Goal: Transaction & Acquisition: Purchase product/service

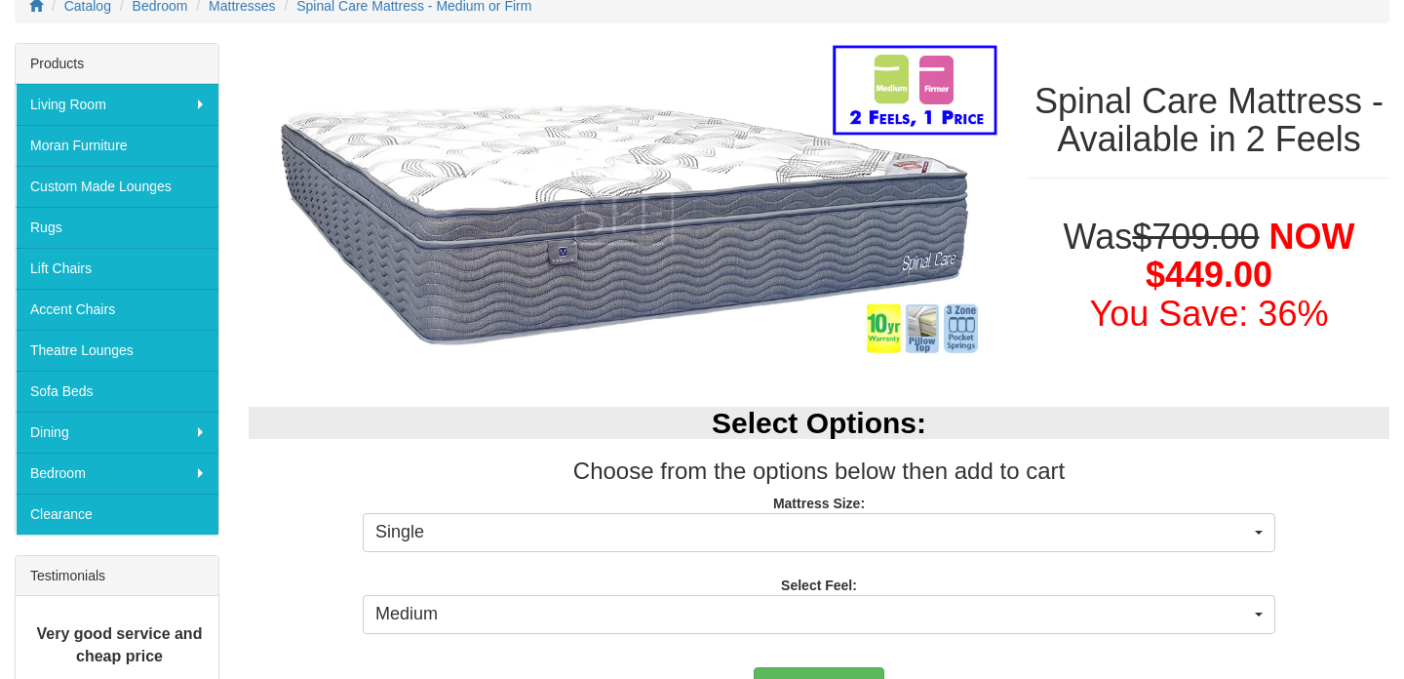
scroll to position [307, 0]
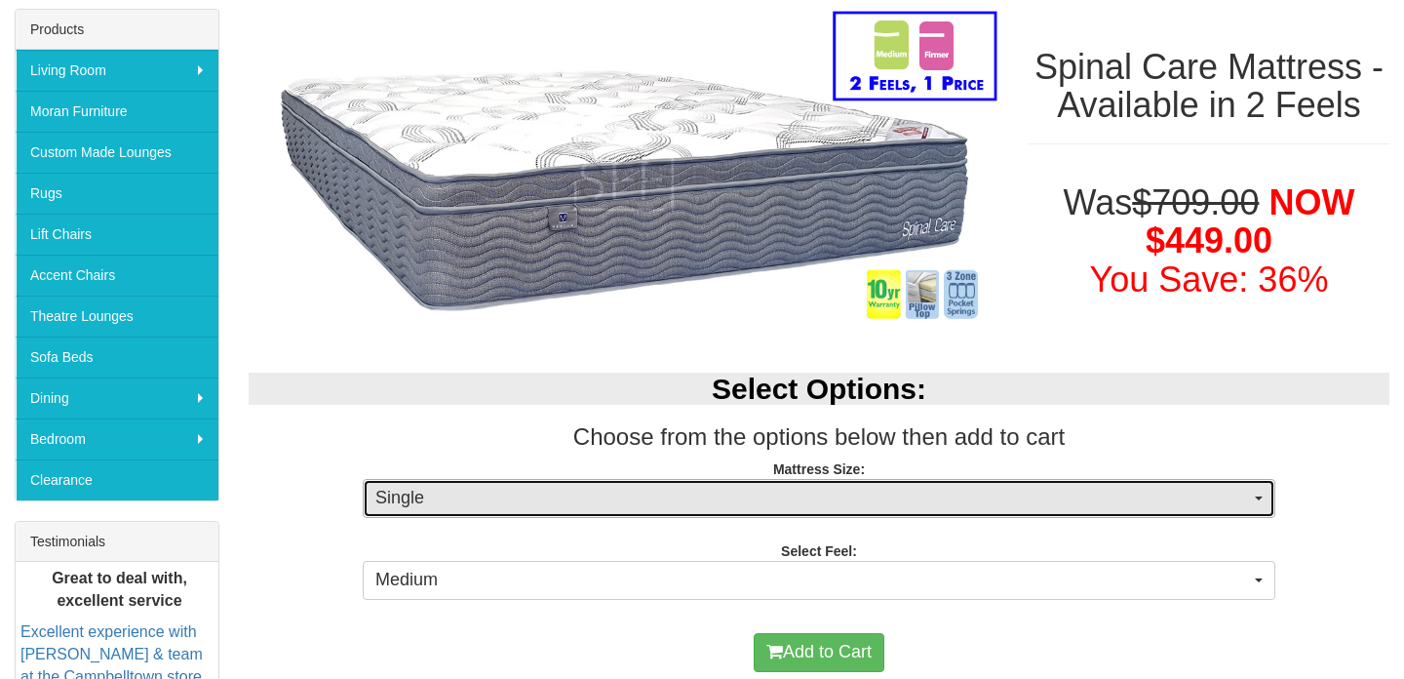
click at [705, 501] on span "Single" at bounding box center [813, 498] width 875 height 25
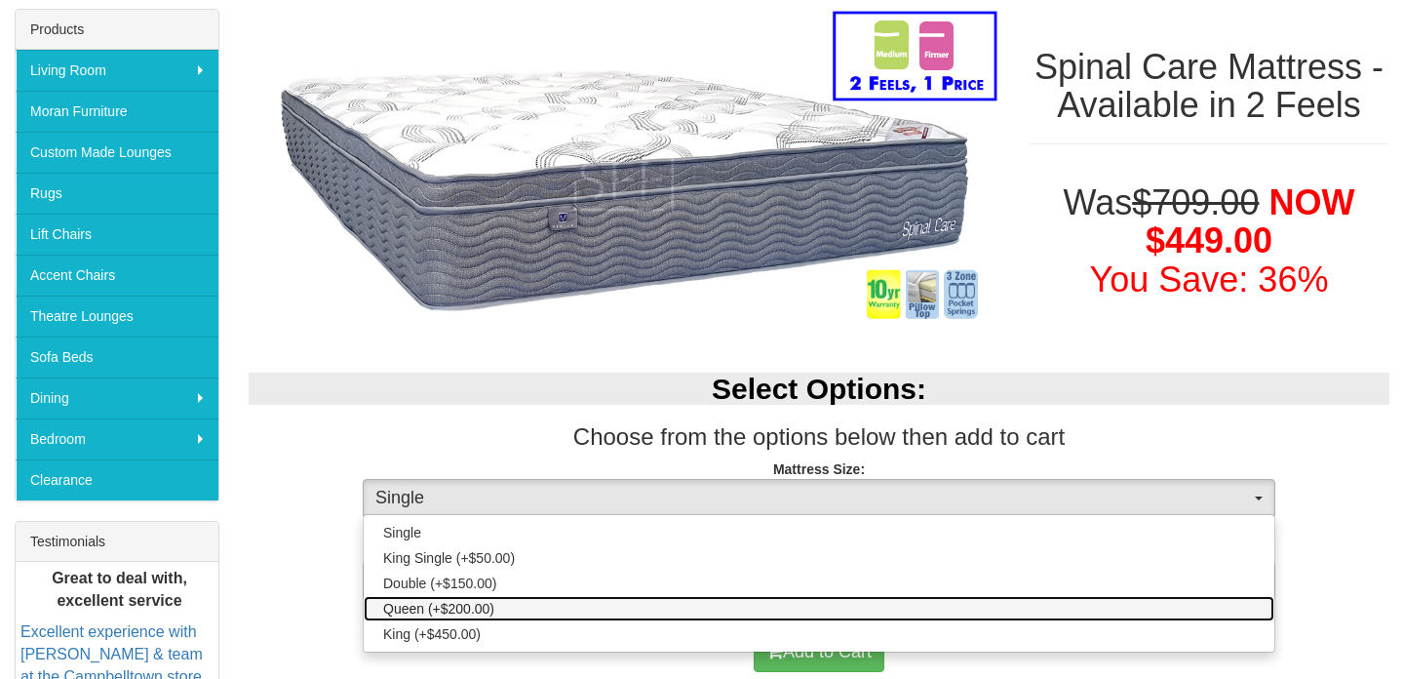
click at [540, 599] on link "Queen (+$200.00)" at bounding box center [819, 608] width 911 height 25
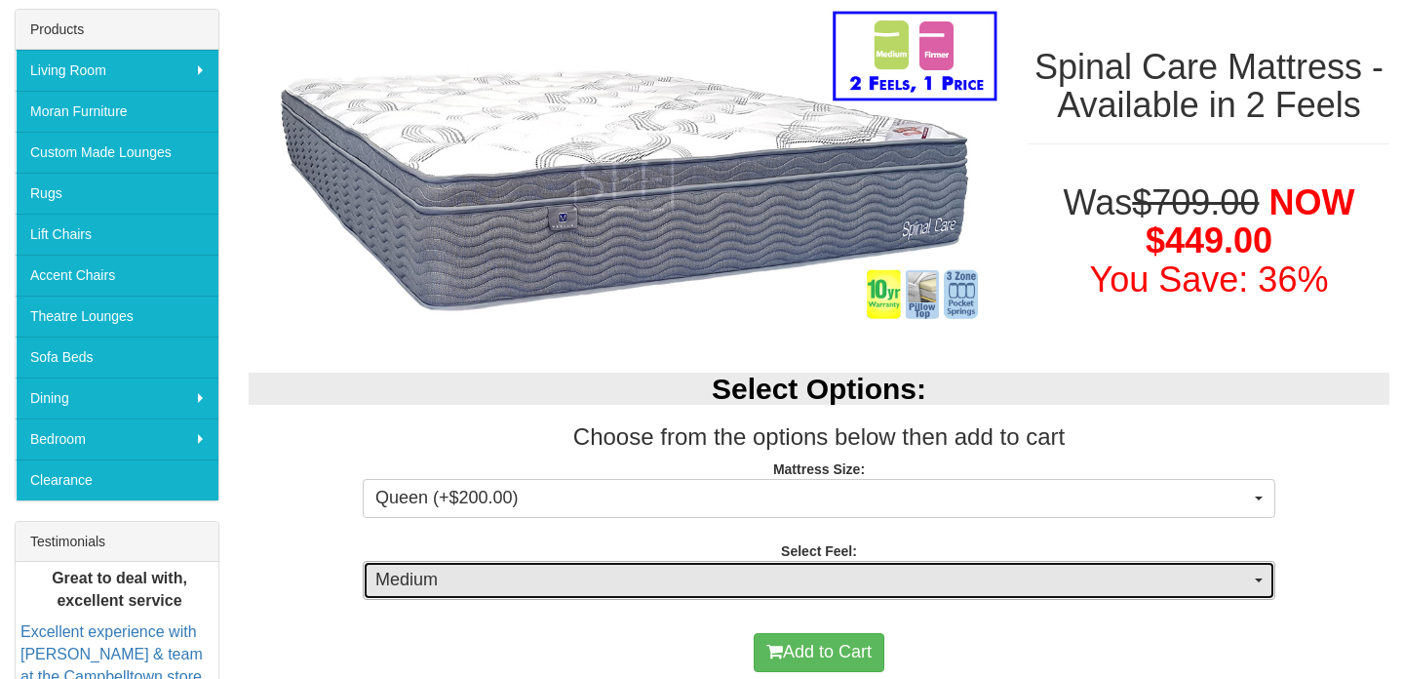
click at [582, 575] on span "Medium" at bounding box center [813, 580] width 875 height 25
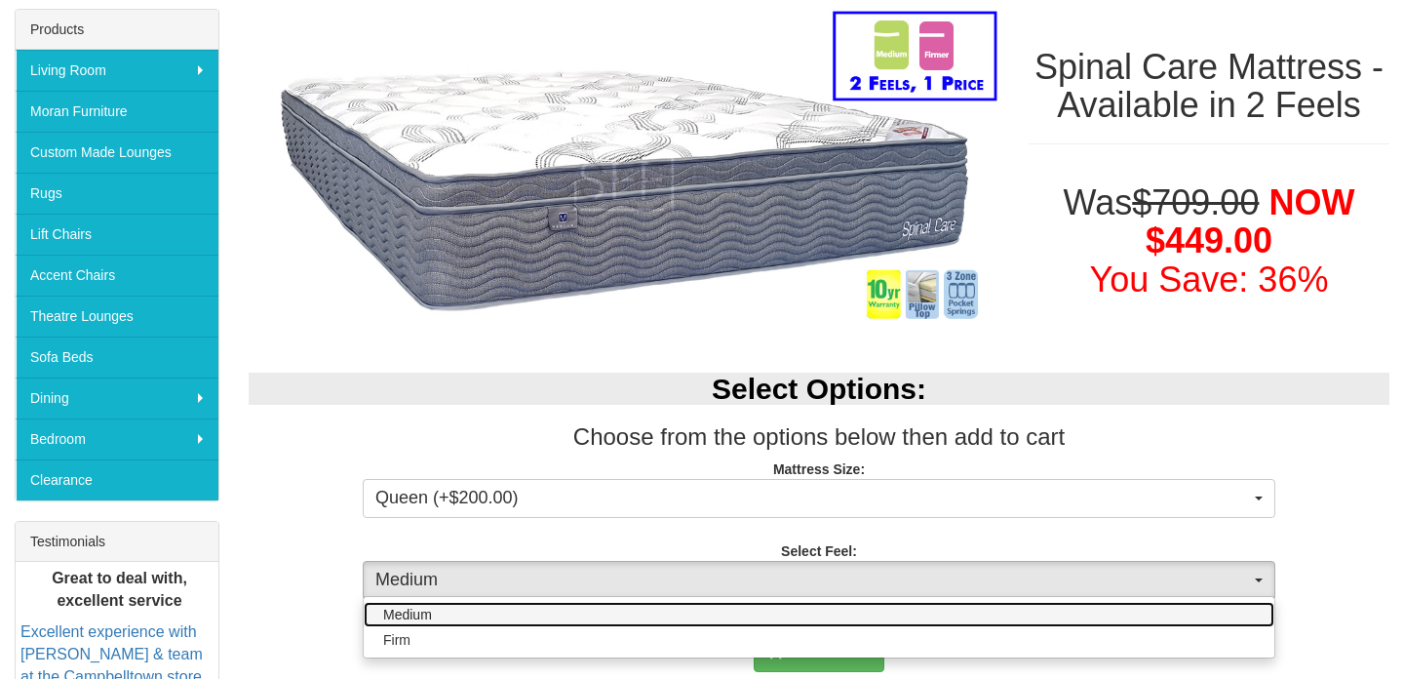
click at [548, 613] on link "Medium" at bounding box center [819, 614] width 911 height 25
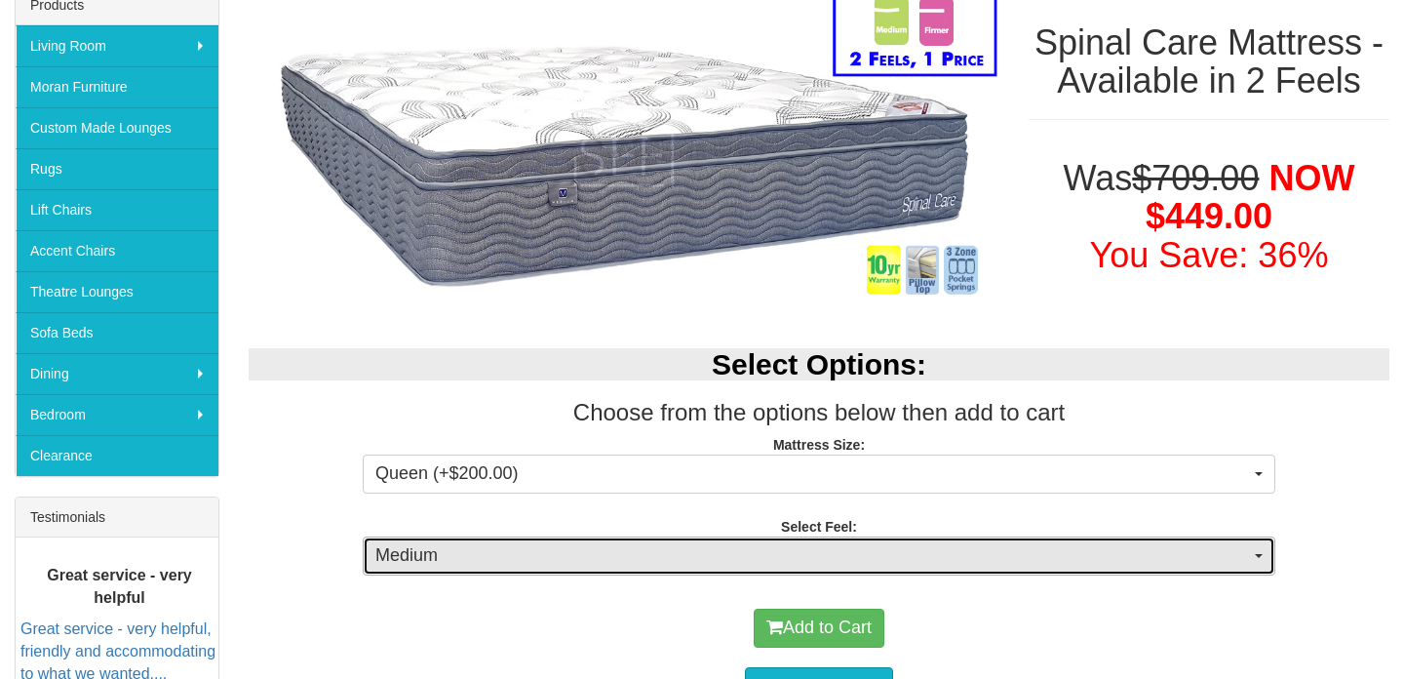
scroll to position [336, 0]
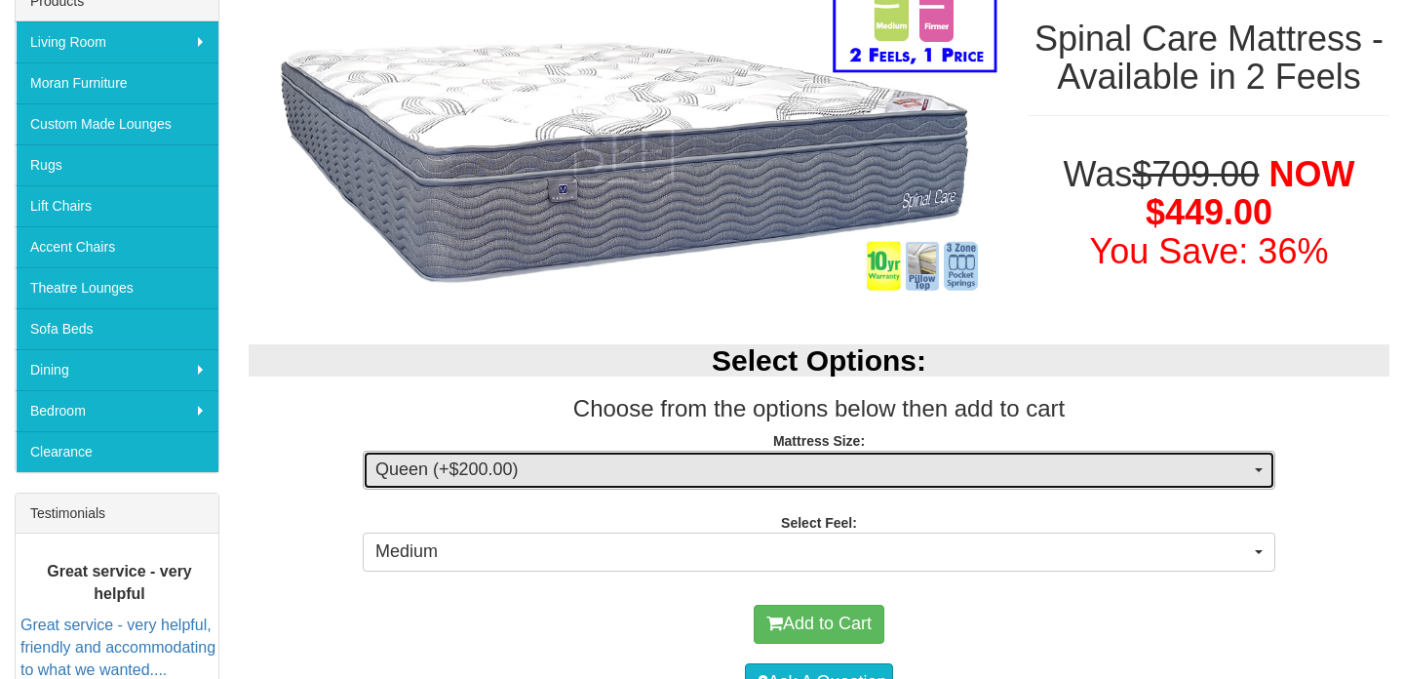
click at [662, 462] on span "Queen (+$200.00)" at bounding box center [813, 469] width 875 height 25
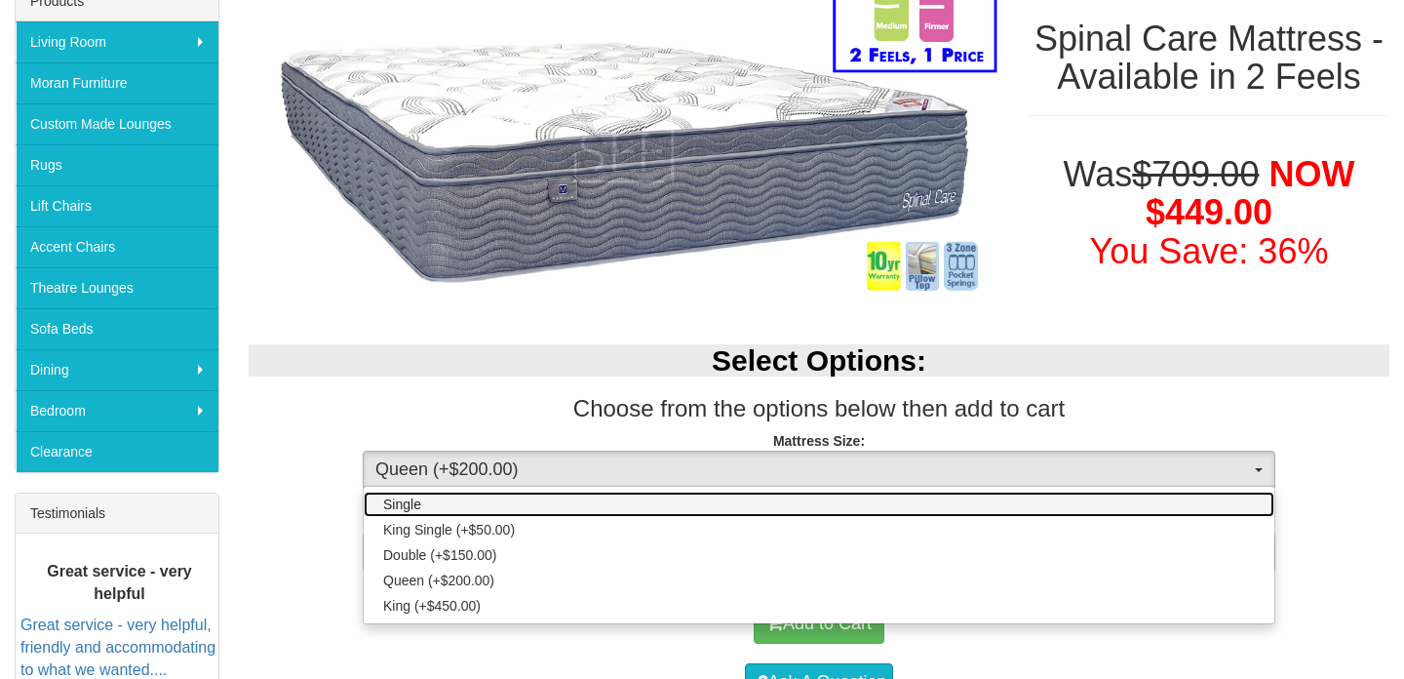
click at [573, 504] on link "Single" at bounding box center [819, 504] width 911 height 25
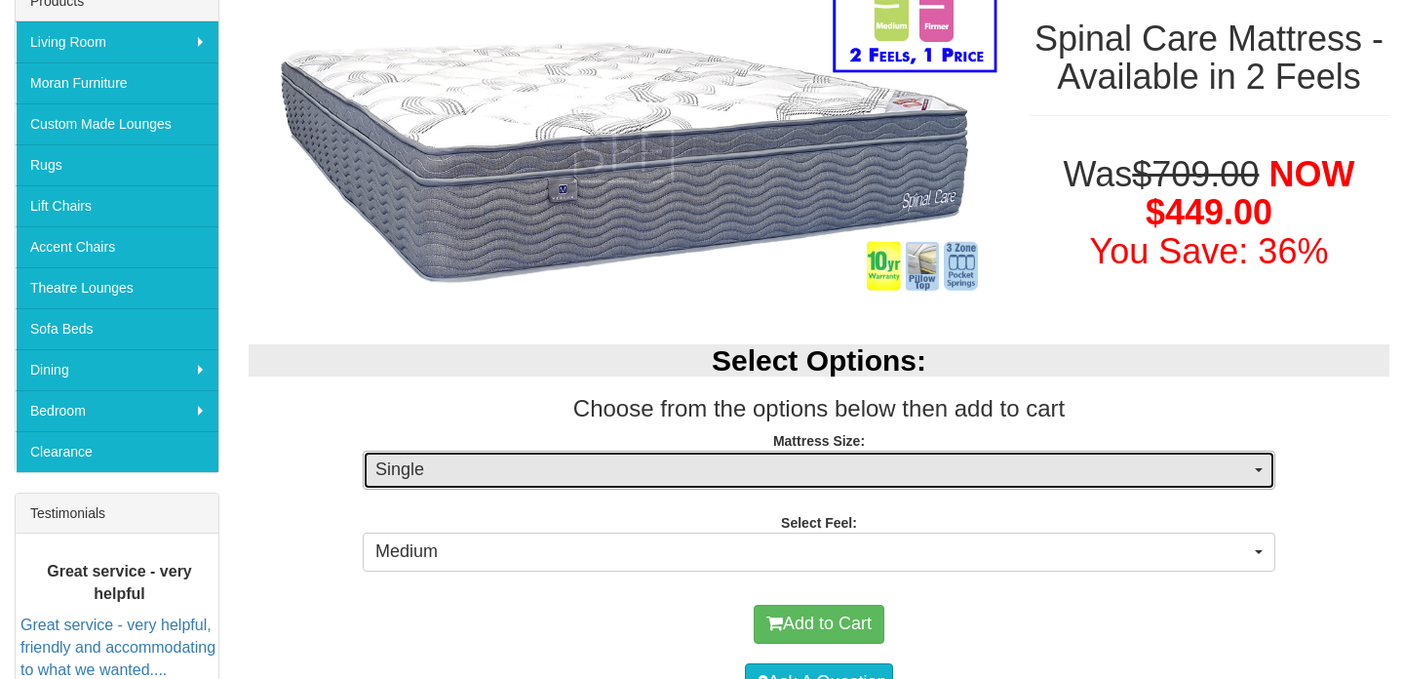
click at [579, 472] on span "Single" at bounding box center [813, 469] width 875 height 25
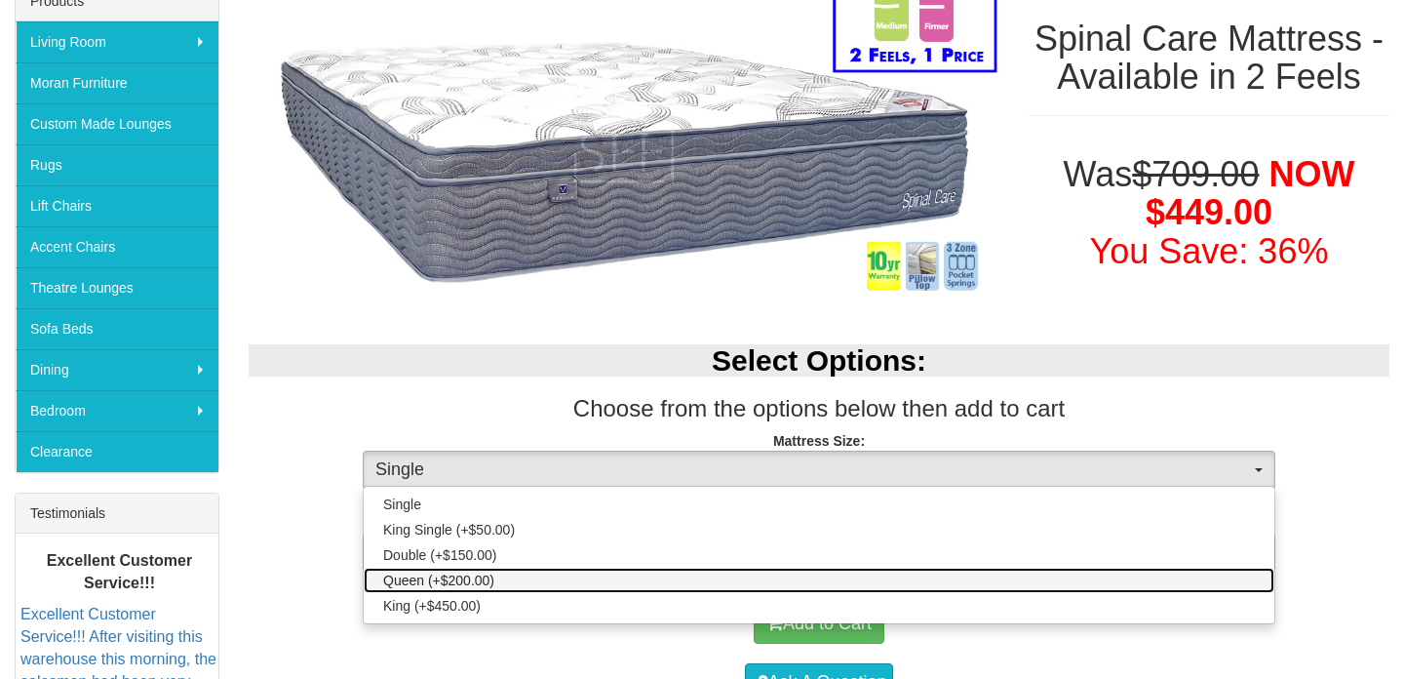
click at [560, 581] on link "Queen (+$200.00)" at bounding box center [819, 580] width 911 height 25
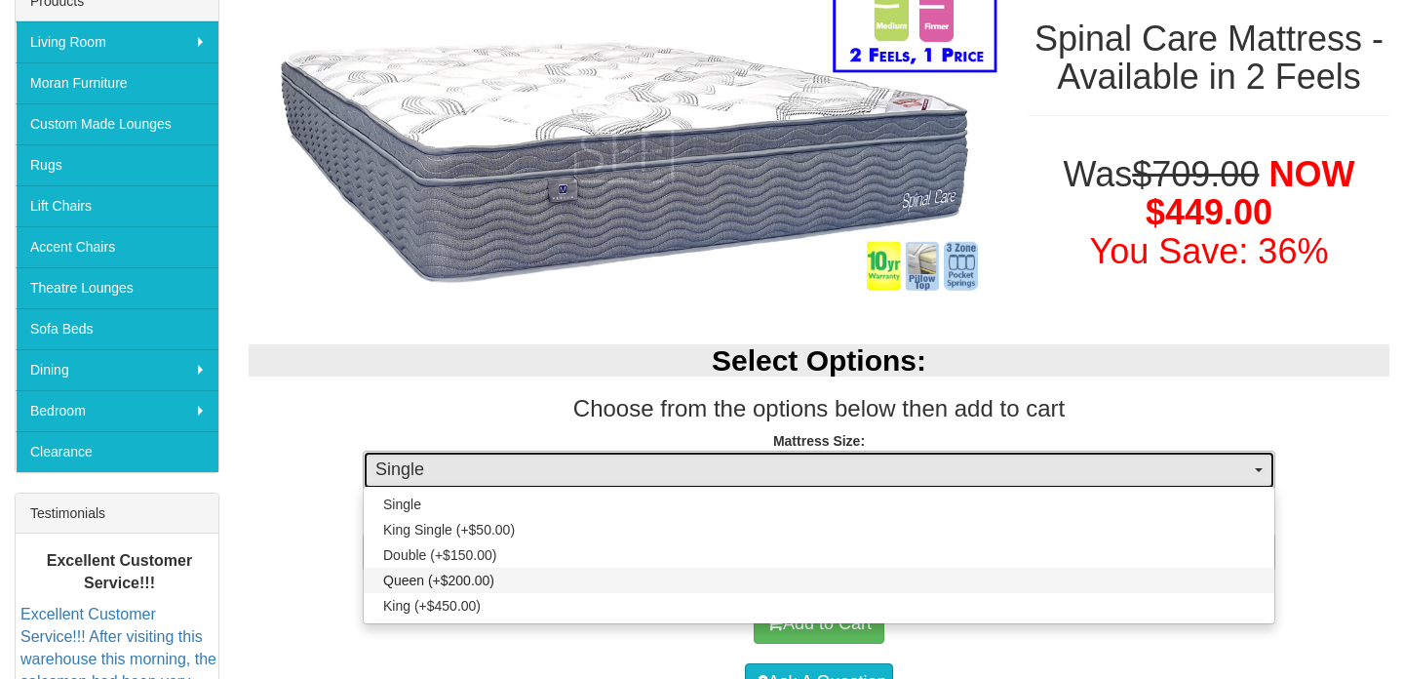
select select "189"
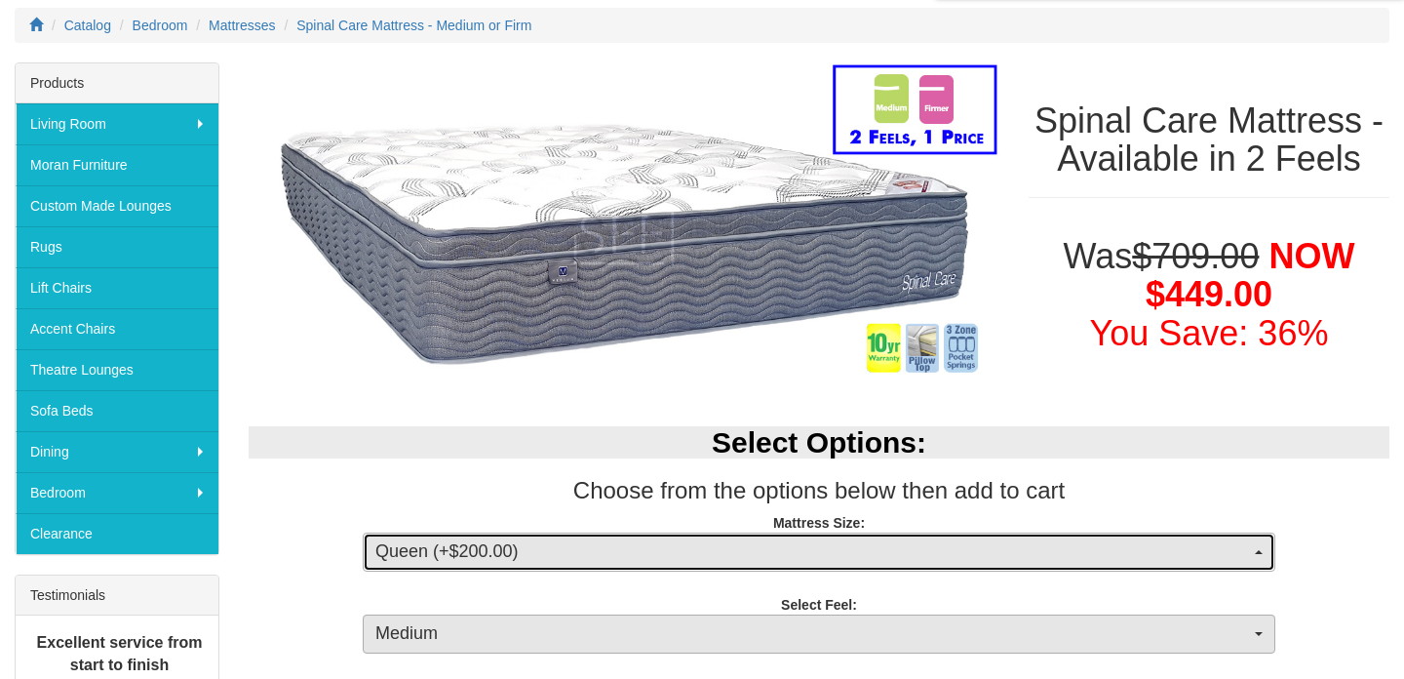
scroll to position [59, 0]
